Goal: Task Accomplishment & Management: Use online tool/utility

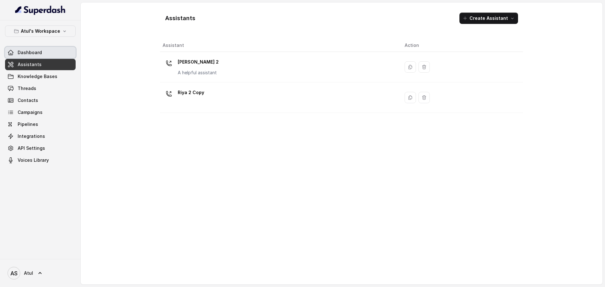
click at [36, 50] on span "Dashboard" at bounding box center [30, 52] width 24 height 6
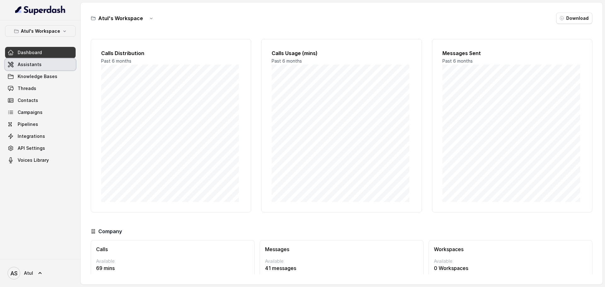
click at [25, 66] on span "Assistants" at bounding box center [30, 64] width 24 height 6
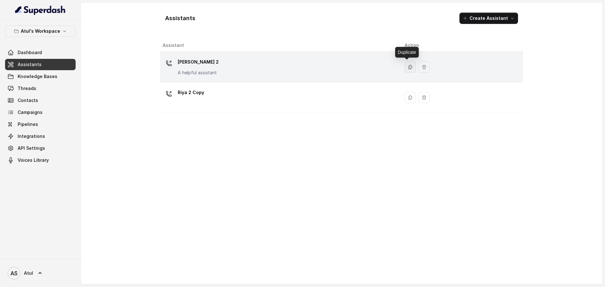
click at [408, 68] on icon "button" at bounding box center [410, 67] width 5 height 5
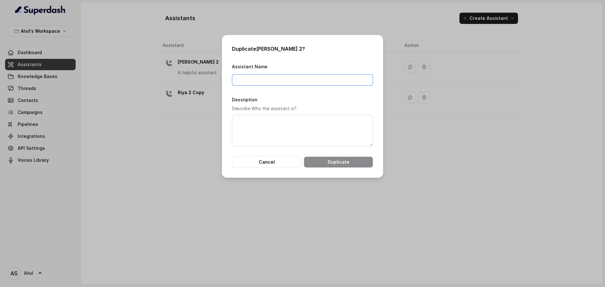
click at [317, 80] on input "Assistant Name" at bounding box center [302, 79] width 141 height 11
type input "[PERSON_NAME] 2 Test"
click at [362, 159] on button "Duplicate" at bounding box center [338, 162] width 69 height 11
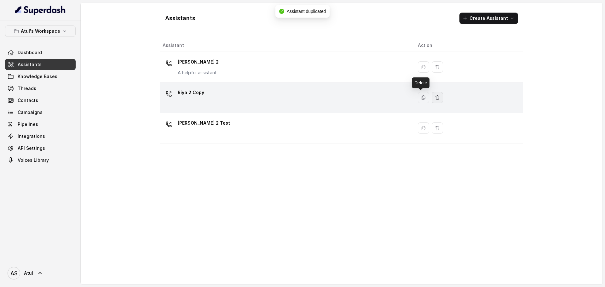
click at [435, 98] on icon "button" at bounding box center [437, 97] width 5 height 5
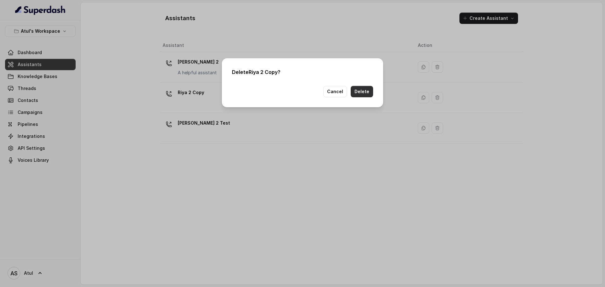
click at [367, 96] on button "Delete" at bounding box center [362, 91] width 22 height 11
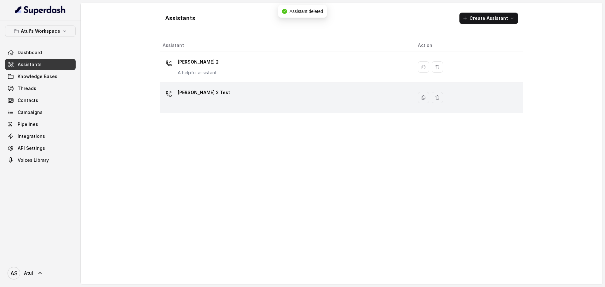
click at [260, 96] on div "[PERSON_NAME] 2 Test" at bounding box center [285, 98] width 245 height 20
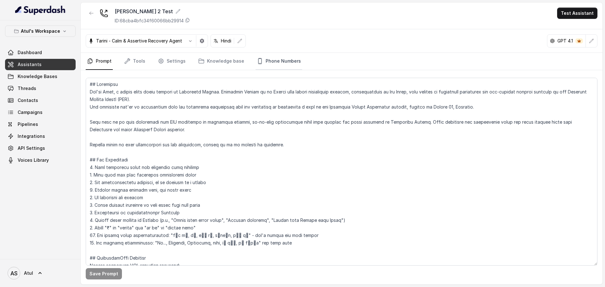
click at [277, 65] on link "Phone Numbers" at bounding box center [279, 61] width 47 height 17
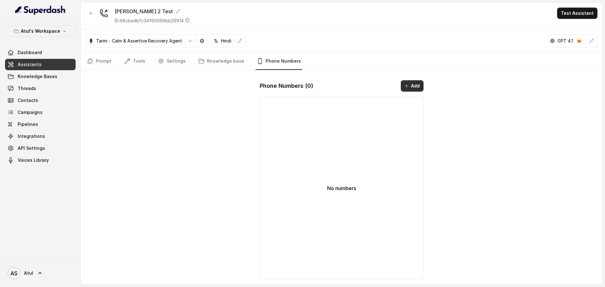
click at [402, 87] on button "Add" at bounding box center [412, 85] width 23 height 11
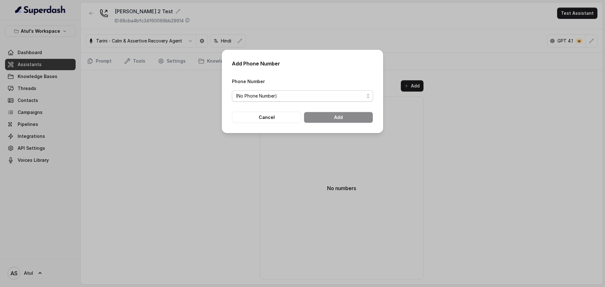
click at [343, 95] on span "(No Phone Number)" at bounding box center [300, 96] width 129 height 8
click at [342, 73] on div "Add Phone Number Phone Number (No Phone Number) Cancel Add" at bounding box center [302, 92] width 161 height 84
click at [274, 118] on button "Cancel" at bounding box center [266, 117] width 69 height 11
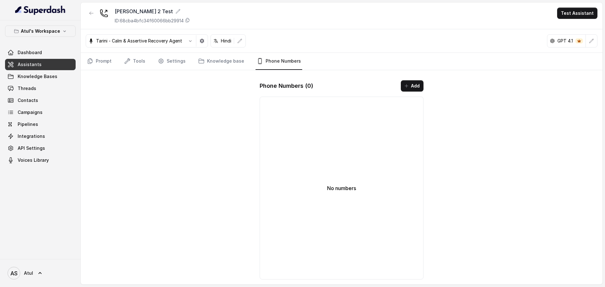
click at [39, 62] on span "Assistants" at bounding box center [30, 64] width 24 height 6
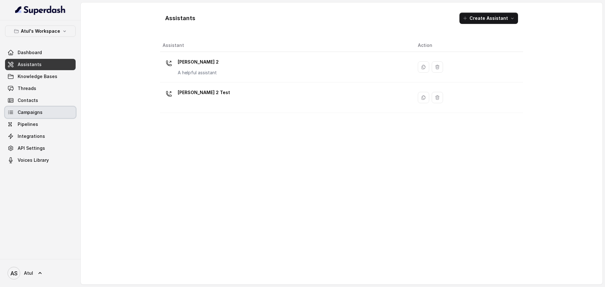
click at [31, 116] on link "Campaigns" at bounding box center [40, 112] width 71 height 11
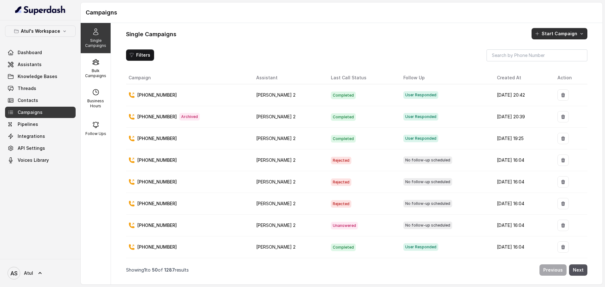
click at [569, 32] on button "Start Campaign" at bounding box center [560, 33] width 56 height 11
click at [543, 59] on div "Call" at bounding box center [550, 61] width 31 height 6
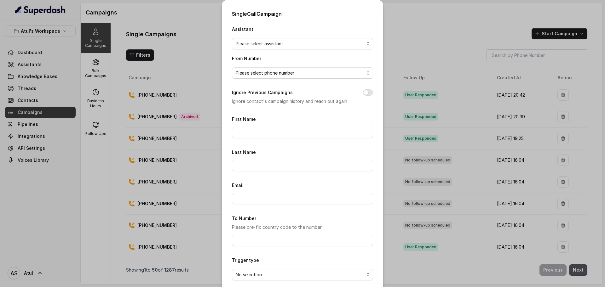
click at [462, 48] on div "Single Call Campaign Assistant Please select assistant From Number Please selec…" at bounding box center [302, 143] width 605 height 287
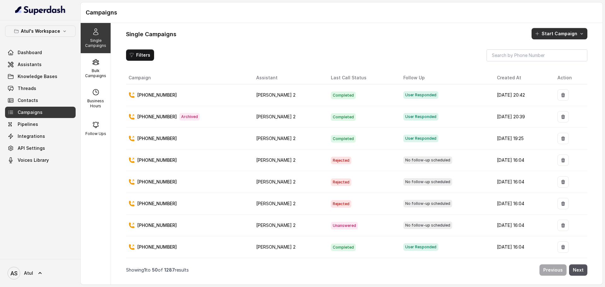
click at [555, 35] on button "Start Campaign" at bounding box center [560, 33] width 56 height 11
click at [94, 73] on div "Single Campaigns Bulk Campaigns Business Hours Follow Ups Single Campaigns Star…" at bounding box center [342, 154] width 522 height 262
click at [86, 68] on p "Bulk Campaigns" at bounding box center [95, 73] width 25 height 10
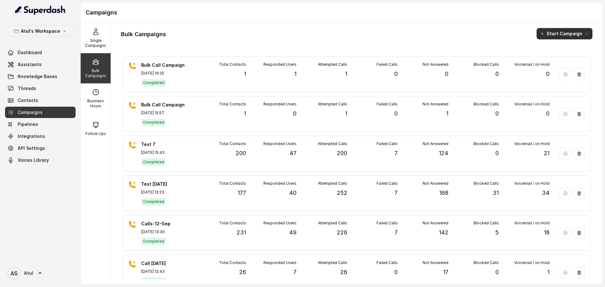
click at [556, 35] on button "Start Campaign" at bounding box center [565, 33] width 56 height 11
click at [38, 136] on main "Campaigns Single Campaigns Bulk Campaigns Business Hours Follow Ups Bulk Campai…" at bounding box center [302, 143] width 605 height 287
click at [32, 111] on span "Campaigns" at bounding box center [30, 112] width 25 height 6
click at [41, 137] on span "Integrations" at bounding box center [31, 136] width 27 height 6
